Goal: Task Accomplishment & Management: Complete application form

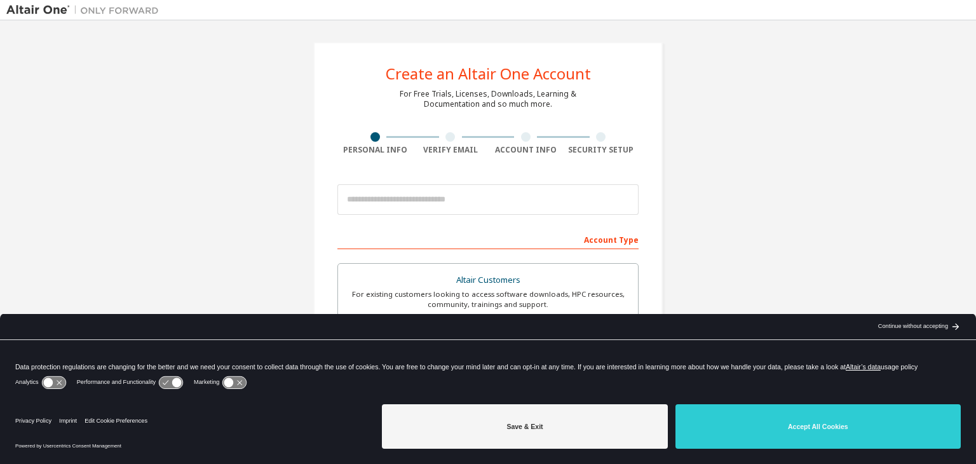
scroll to position [64, 0]
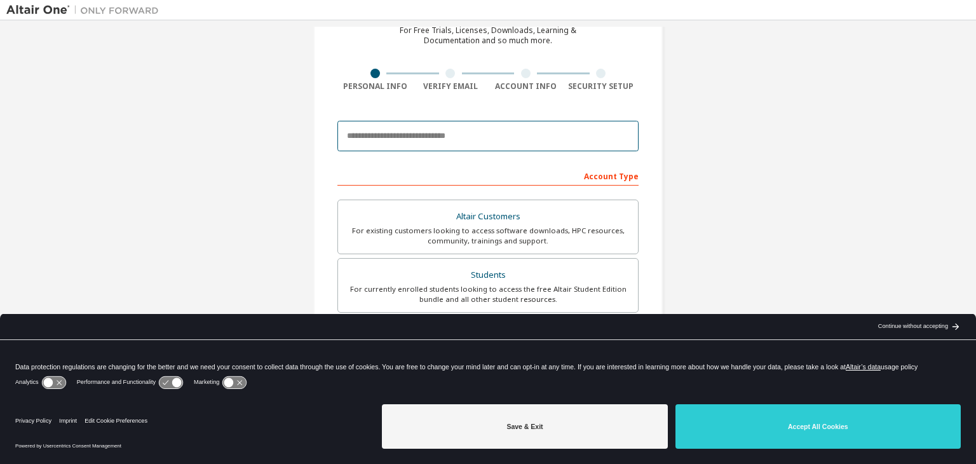
click at [386, 140] on input "email" at bounding box center [488, 136] width 301 height 31
type input "**********"
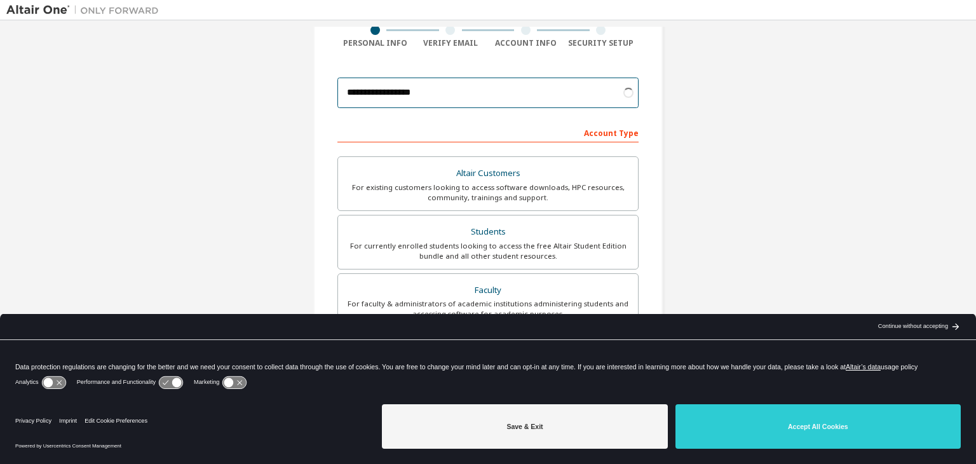
scroll to position [127, 0]
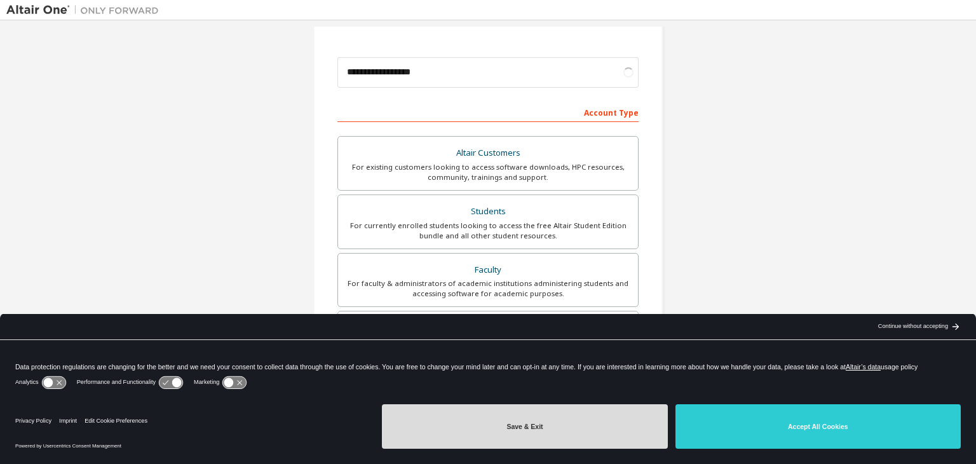
click at [556, 423] on button "Save & Exit" at bounding box center [524, 426] width 285 height 44
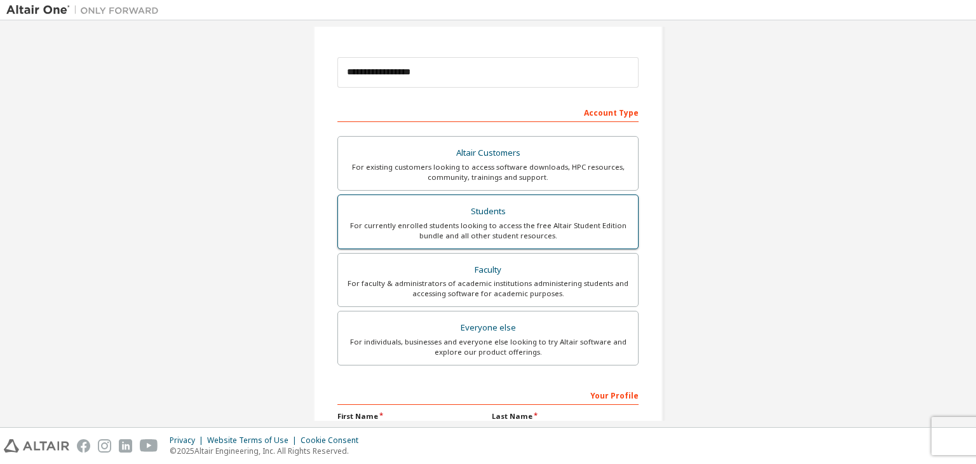
click at [432, 231] on div "For currently enrolled students looking to access the free Altair Student Editi…" at bounding box center [488, 231] width 285 height 20
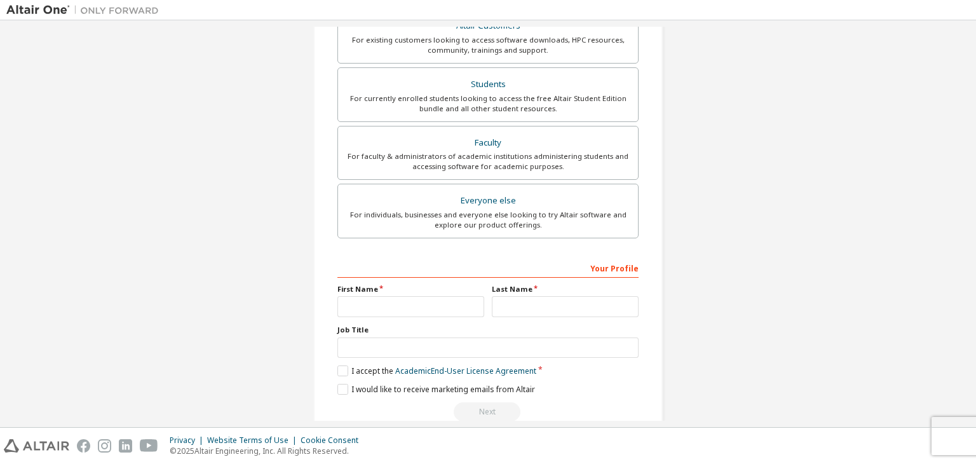
scroll to position [277, 0]
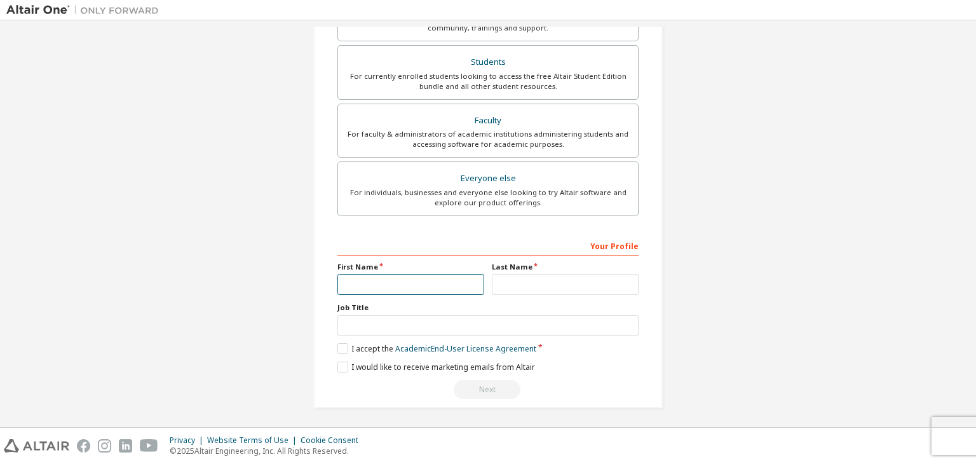
click at [351, 280] on input "text" at bounding box center [411, 284] width 147 height 21
type input "******"
click at [573, 288] on input "text" at bounding box center [565, 284] width 147 height 21
type input "******"
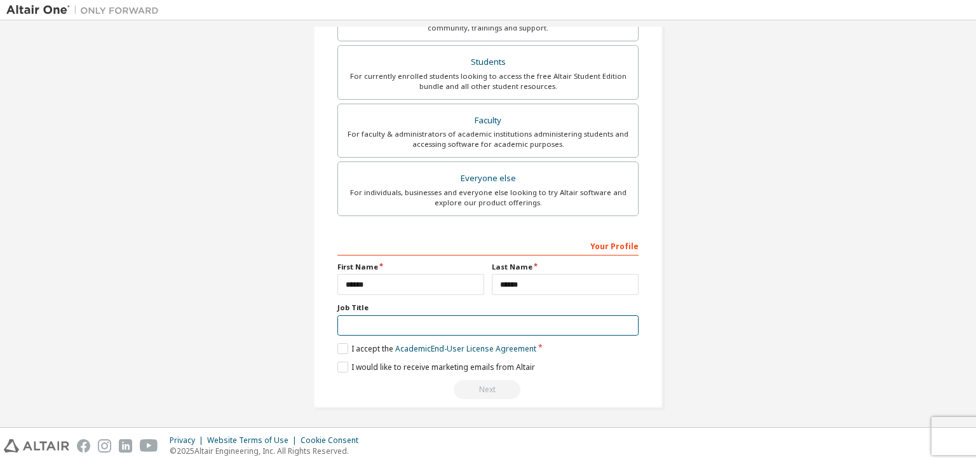
click at [384, 325] on input "text" at bounding box center [488, 325] width 301 height 21
type input "**********"
click at [338, 346] on label "I accept the Academic End-User License Agreement" at bounding box center [437, 348] width 199 height 11
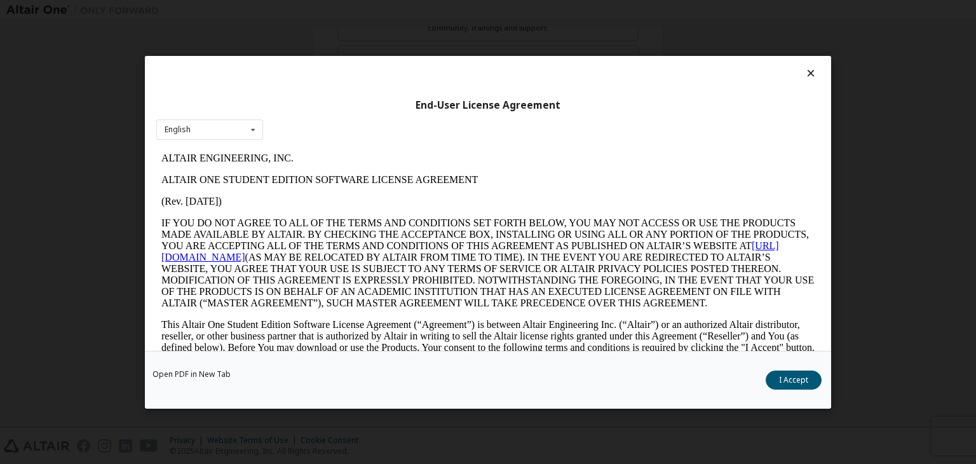
scroll to position [0, 0]
click at [206, 123] on div "English English" at bounding box center [209, 129] width 107 height 21
click at [207, 141] on div "English" at bounding box center [210, 149] width 106 height 20
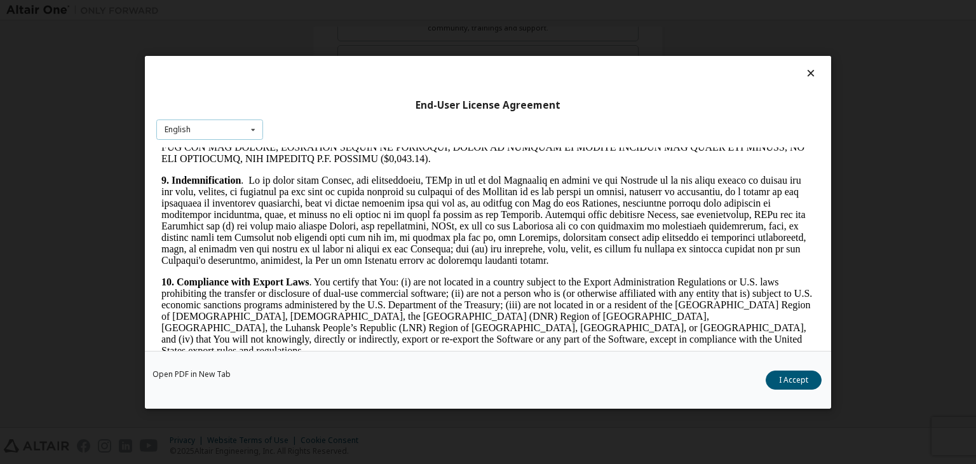
scroll to position [2034, 0]
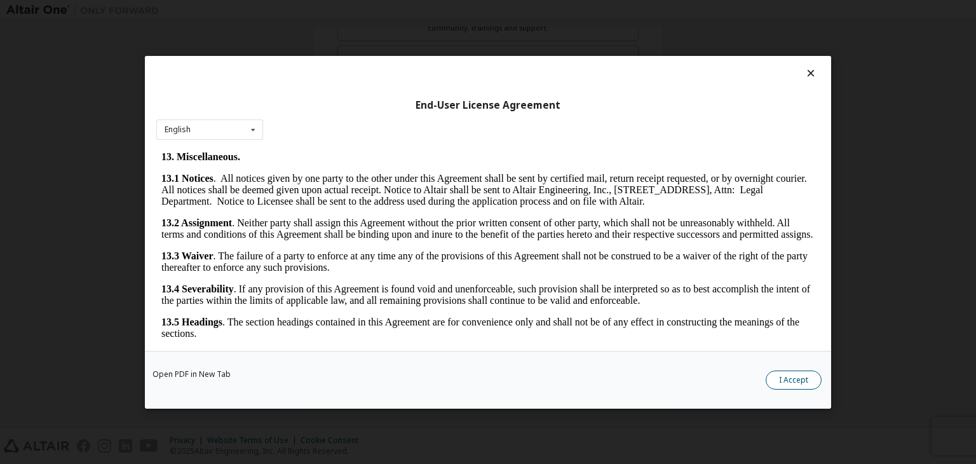
click at [789, 375] on button "I Accept" at bounding box center [794, 380] width 56 height 19
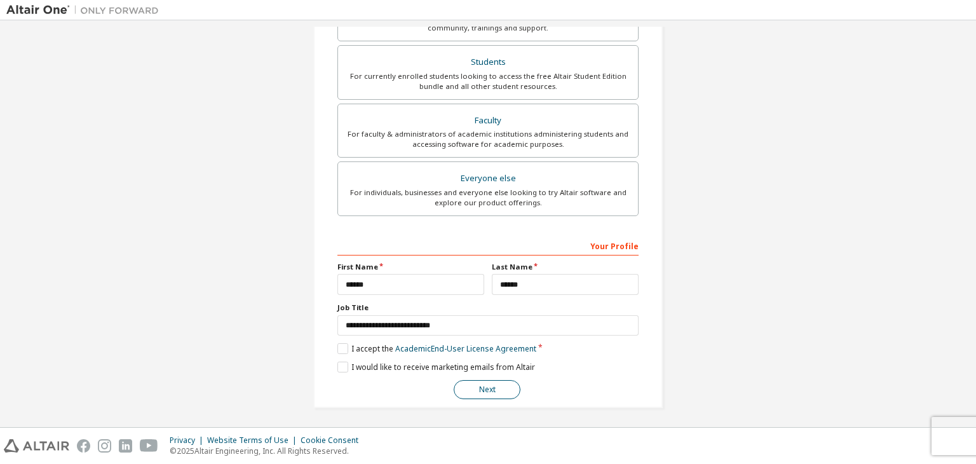
click at [496, 385] on button "Next" at bounding box center [487, 389] width 67 height 19
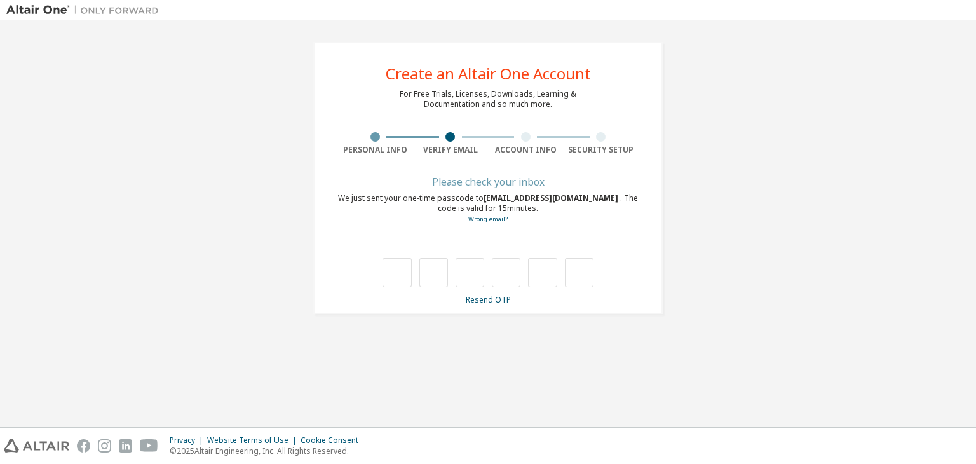
scroll to position [0, 0]
type input "*"
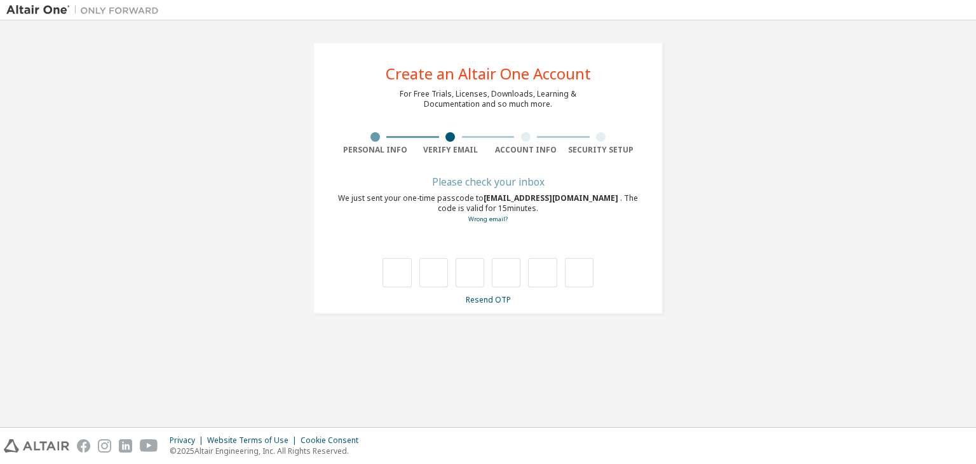
type input "*"
